Goal: Download file/media

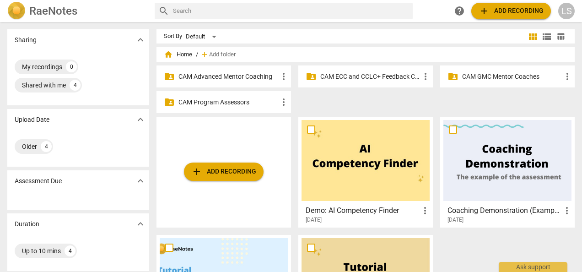
click at [365, 76] on p "CAM ECC and CCLC+ Feedback Coaches" at bounding box center [370, 77] width 100 height 10
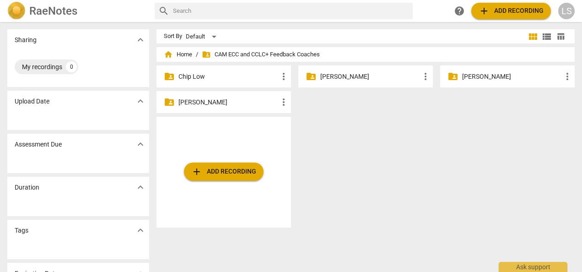
click at [221, 101] on p "[PERSON_NAME]" at bounding box center [228, 102] width 100 height 10
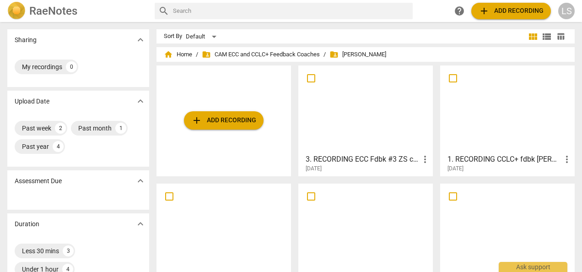
click at [380, 152] on div "3. RECORDING ECC Fdbk #3 ZS coaching CH more_vert [DATE]" at bounding box center [366, 161] width 129 height 23
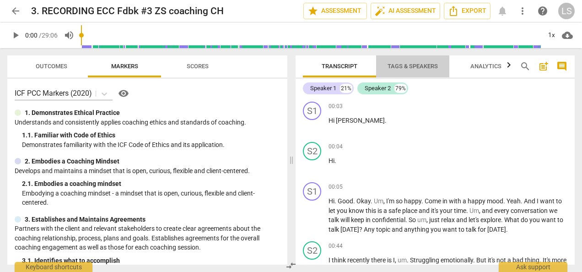
click at [400, 70] on span "Tags & Speakers" at bounding box center [413, 66] width 50 height 7
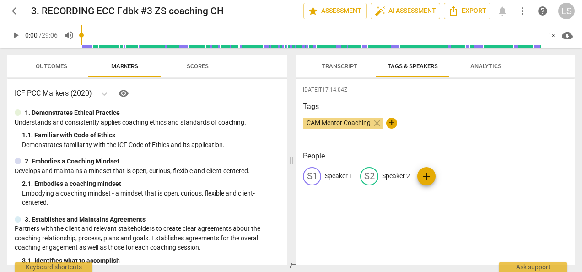
click at [340, 178] on p "Speaker 1" at bounding box center [339, 176] width 28 height 10
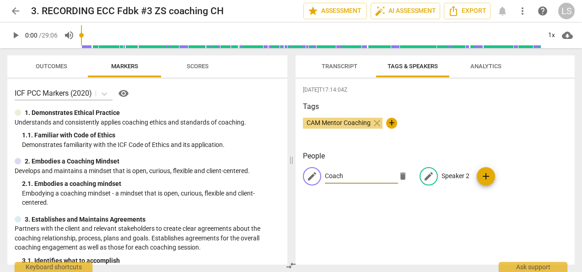
type input "Coach"
click at [456, 176] on p "Speaker 2" at bounding box center [456, 176] width 28 height 10
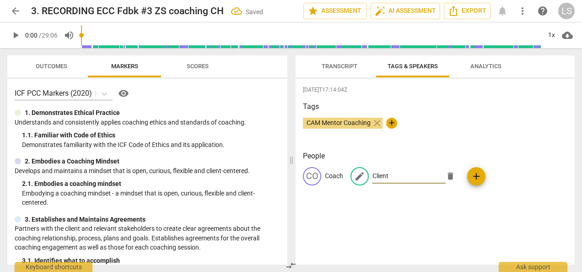
type input "Client"
click at [342, 70] on span "Transcript" at bounding box center [340, 66] width 36 height 7
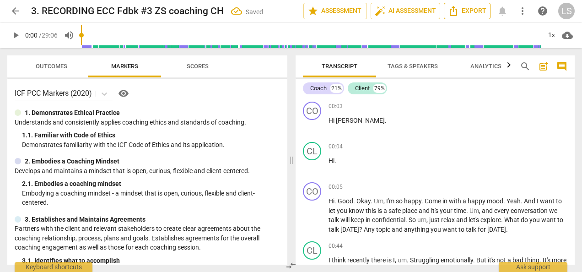
click at [461, 13] on span "Export" at bounding box center [467, 10] width 38 height 11
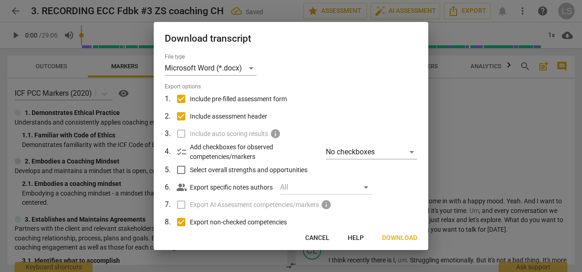
click at [183, 99] on input "Include pre-filled assessment form" at bounding box center [181, 98] width 17 height 17
checkbox input "false"
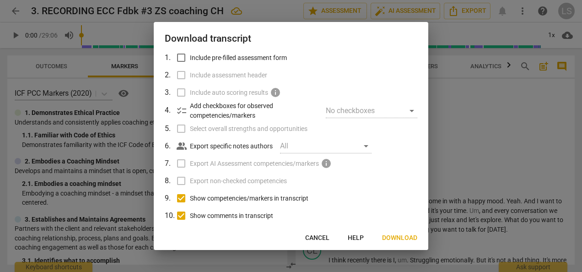
scroll to position [75, 0]
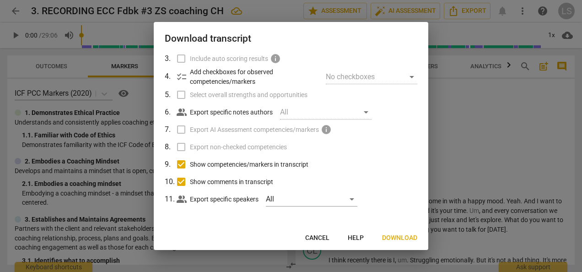
click at [182, 163] on input "Show competencies/markers in transcript" at bounding box center [181, 164] width 17 height 17
checkbox input "false"
click at [180, 179] on input "Show comments in transcript" at bounding box center [181, 181] width 17 height 17
checkbox input "false"
click at [410, 238] on span "Download" at bounding box center [399, 237] width 35 height 9
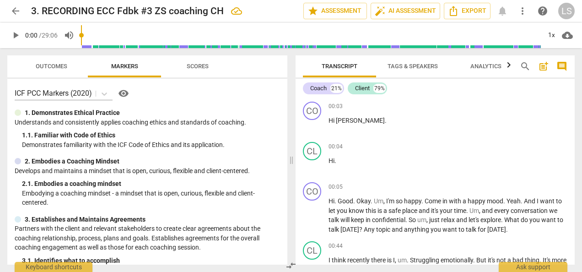
click at [17, 6] on span "arrow_back" at bounding box center [15, 10] width 11 height 11
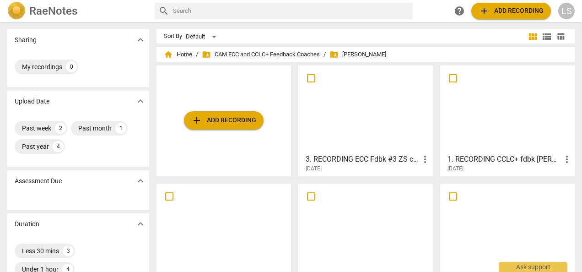
click at [179, 56] on span "home Home" at bounding box center [178, 54] width 28 height 9
